Goal: Find specific page/section: Find specific page/section

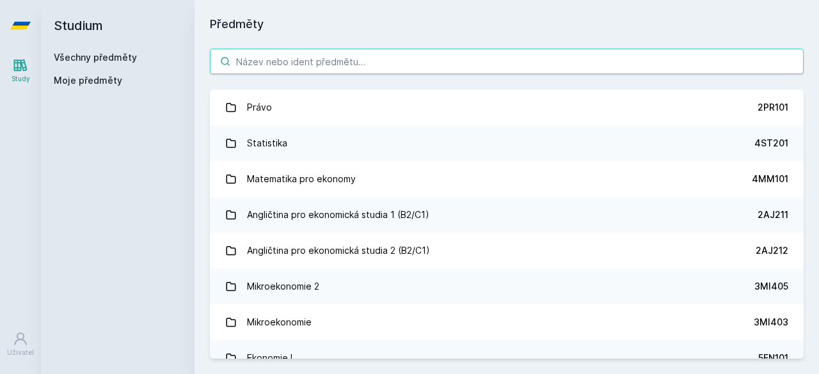
click at [308, 56] on input "search" at bounding box center [507, 62] width 594 height 26
paste input "5HP343"
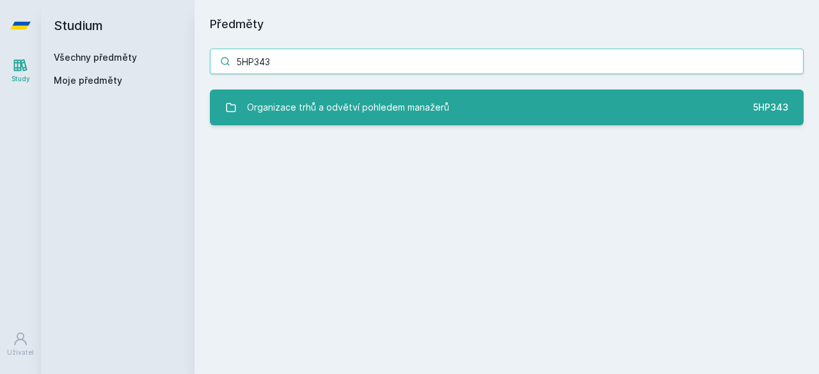
type input "5HP343"
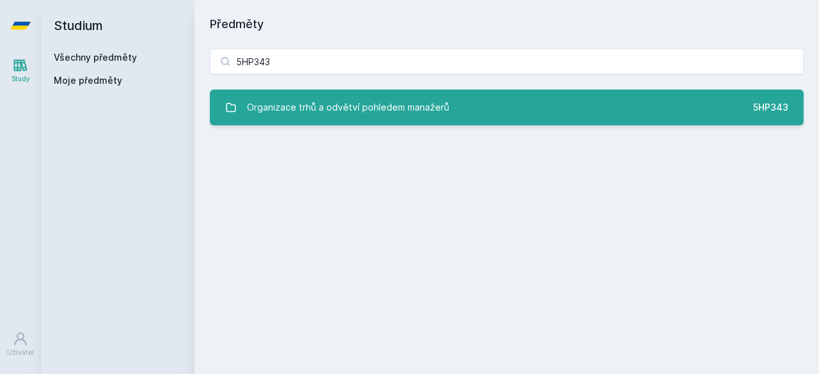
click at [347, 112] on div "Organizace trhů a odvětví pohledem manažerů" at bounding box center [348, 108] width 202 height 26
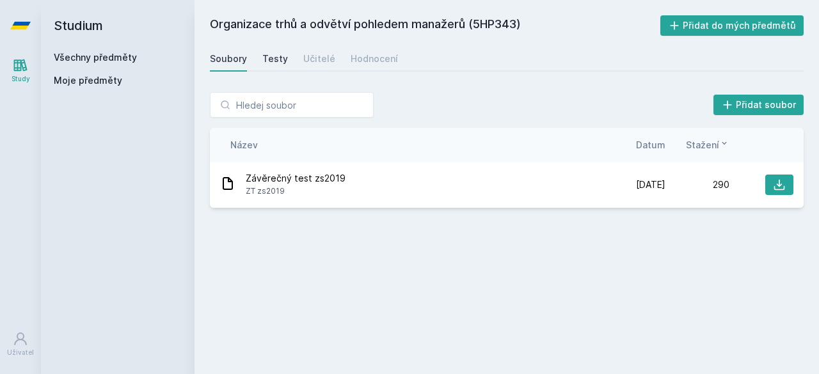
click at [271, 54] on div "Testy" at bounding box center [275, 58] width 26 height 13
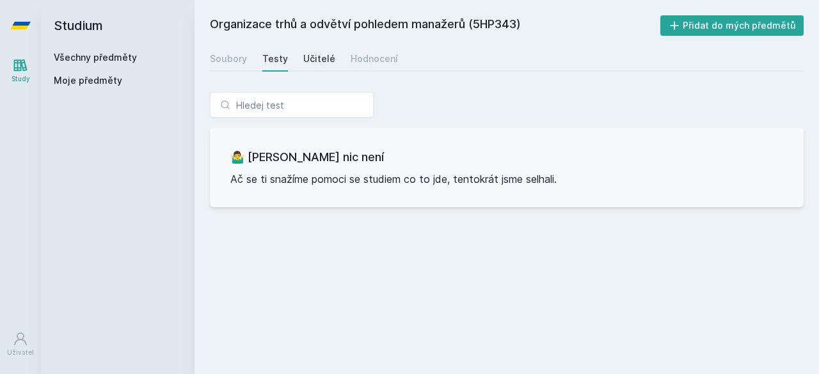
click at [317, 58] on div "Učitelé" at bounding box center [319, 58] width 32 height 13
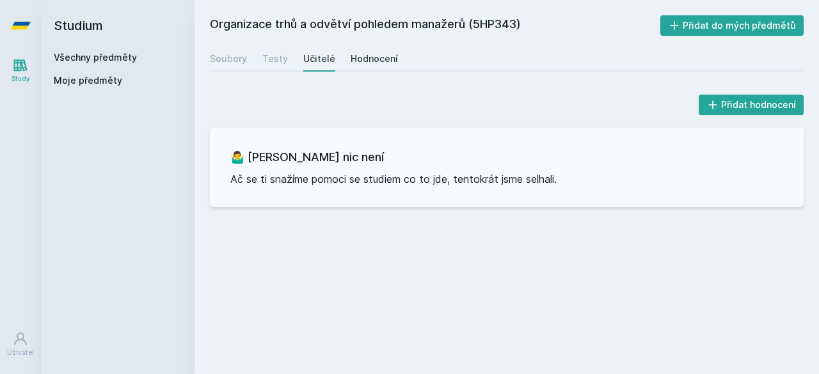
click at [366, 54] on div "Hodnocení" at bounding box center [374, 58] width 47 height 13
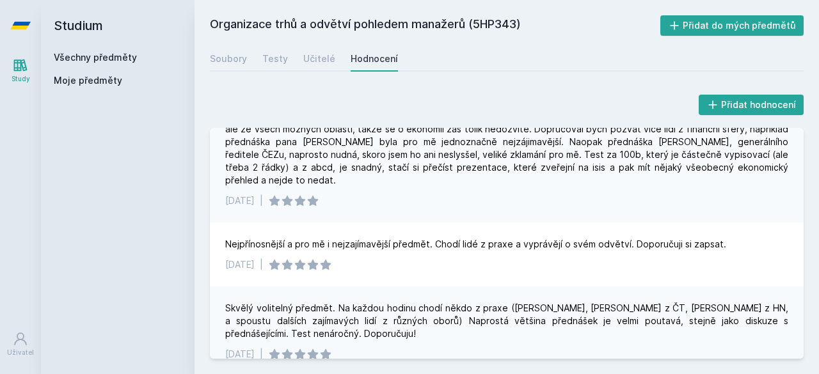
scroll to position [127, 0]
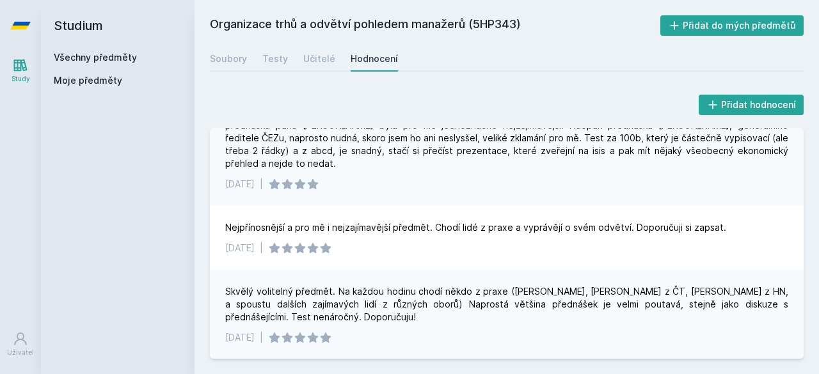
click at [431, 159] on div "Určitě je to fajn předmět, nijak náročný a zároveň zajímavý, ale čekal jsem od …" at bounding box center [506, 131] width 563 height 77
